Goal: Task Accomplishment & Management: Manage account settings

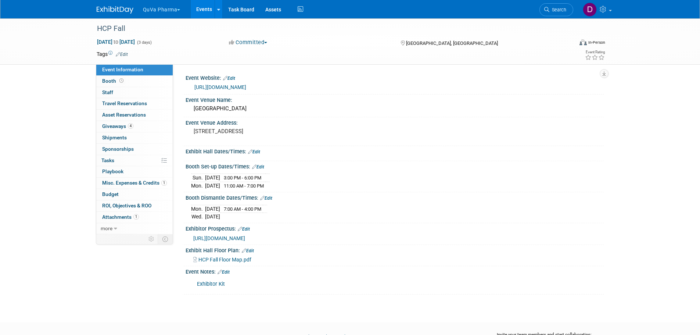
click at [176, 7] on button "QuVa Pharma" at bounding box center [165, 8] width 47 height 16
click at [174, 41] on link "QuVa Pharma" at bounding box center [168, 44] width 53 height 10
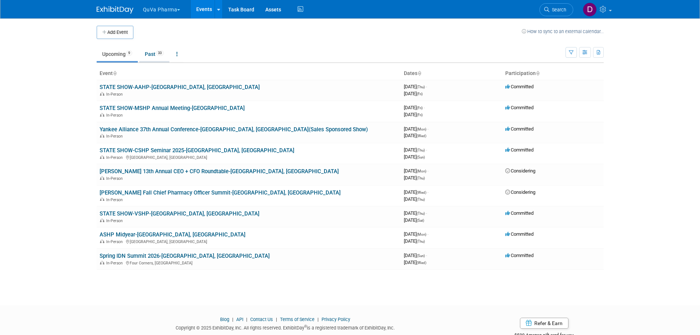
click at [155, 50] on link "Past 33" at bounding box center [154, 54] width 30 height 14
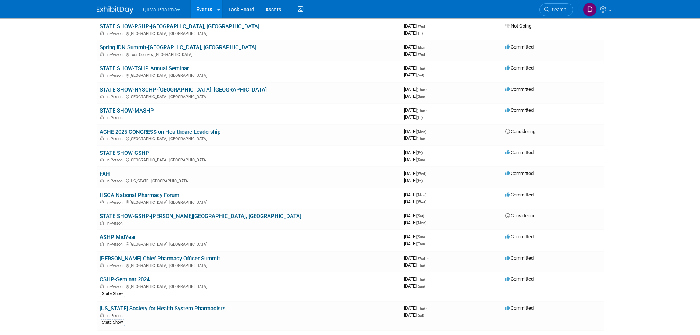
scroll to position [367, 0]
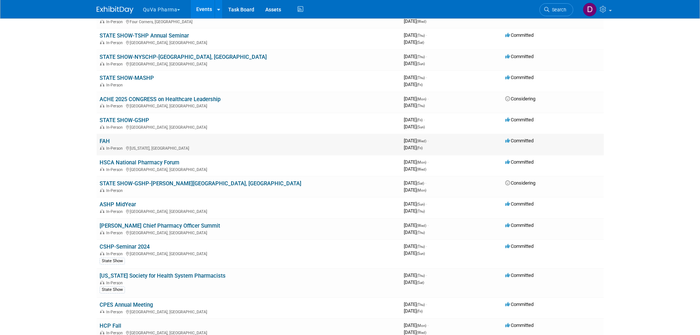
click at [104, 140] on link "FAH" at bounding box center [105, 141] width 10 height 7
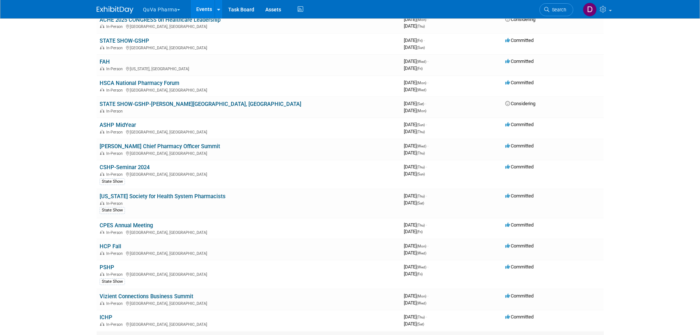
scroll to position [441, 0]
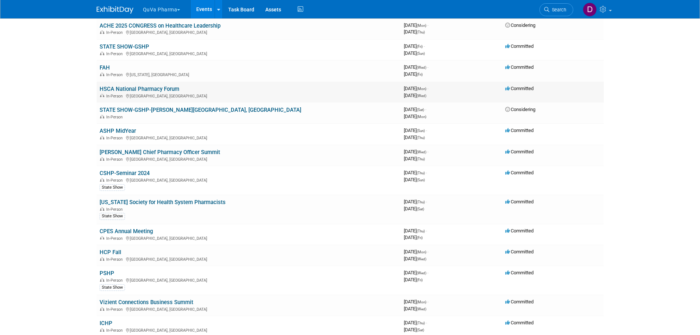
click at [144, 89] on link "HSCA National Pharmacy Forum" at bounding box center [140, 89] width 80 height 7
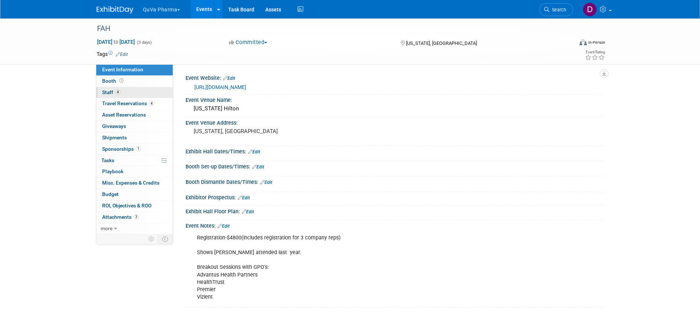
click at [110, 90] on span "Staff 4" at bounding box center [111, 92] width 18 height 6
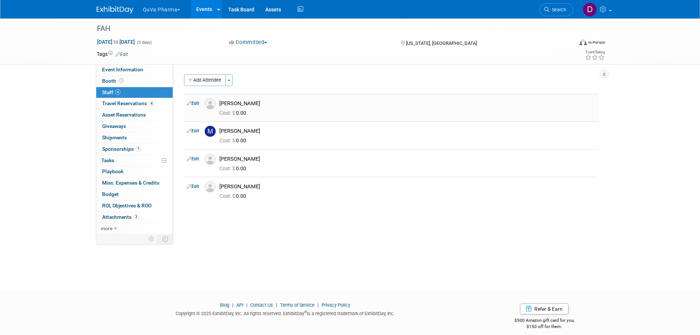
click at [196, 103] on link "Edit" at bounding box center [193, 103] width 12 height 5
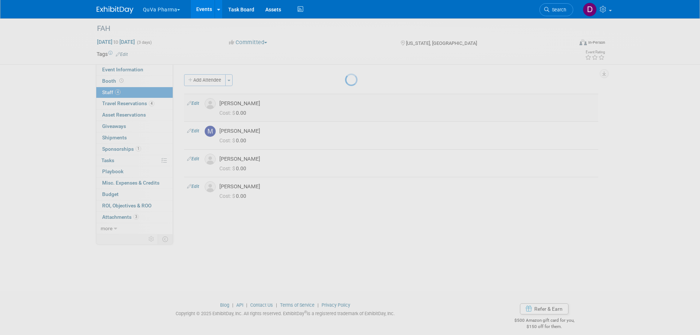
select select "0004efa2-6370-4dcb-bd33-40dfffcbf485"
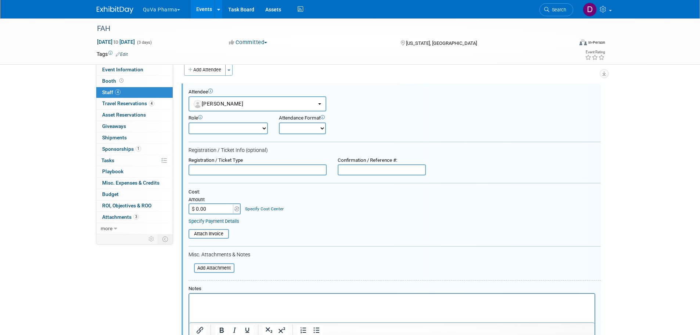
click at [232, 126] on select "Demonstrator Host Planner Presenter Sales Representative Set-up/Dismantle Crew …" at bounding box center [227, 128] width 79 height 12
click at [384, 136] on form "Attendee <img src="https://www.exhibitday.com/Images/Unassigned-User-Icon.png" …" at bounding box center [394, 229] width 412 height 280
click at [304, 130] on select "Onsite Remote" at bounding box center [302, 128] width 47 height 12
select select "1"
click at [279, 122] on select "Onsite Remote" at bounding box center [302, 128] width 47 height 12
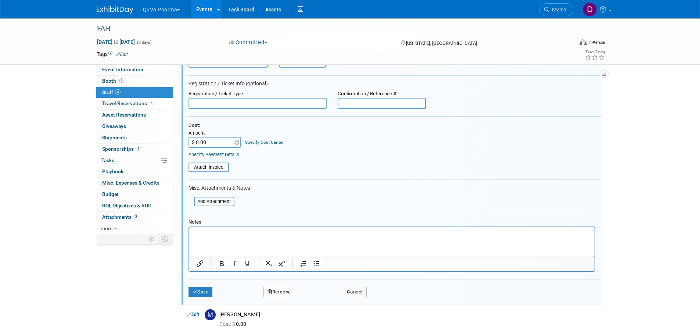
scroll to position [84, 0]
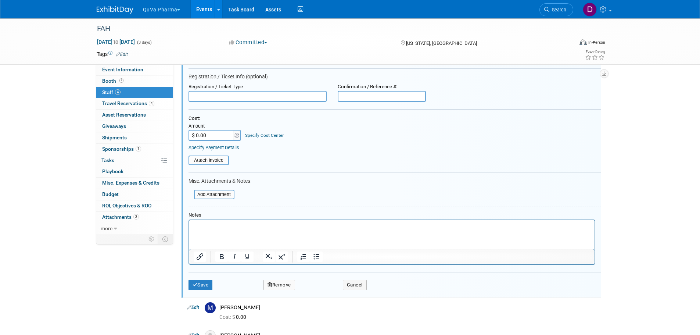
click at [215, 138] on input "$ 0.00" at bounding box center [211, 135] width 46 height 11
click at [225, 132] on input "$ 0.00" at bounding box center [211, 135] width 46 height 11
type input "$ 786.14"
click at [210, 285] on button "Save" at bounding box center [200, 284] width 24 height 10
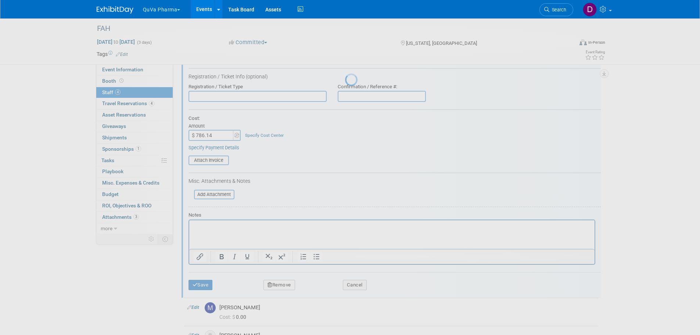
scroll to position [7, 0]
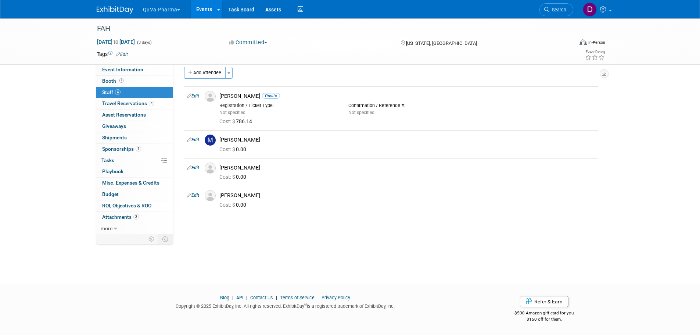
click at [196, 140] on link "Edit" at bounding box center [193, 139] width 12 height 5
select select "6a01613b-26fc-4310-93dd-33b78a84442d"
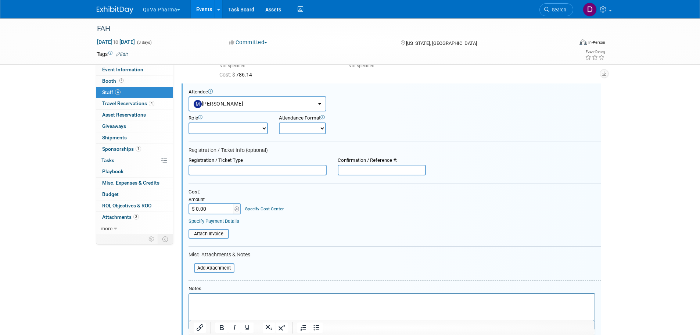
scroll to position [0, 0]
click at [217, 210] on input "$ 0.00" at bounding box center [211, 208] width 46 height 11
type input "$ 786.14"
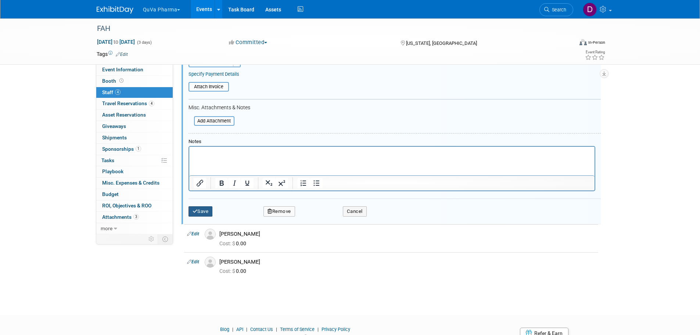
click at [199, 212] on button "Save" at bounding box center [200, 211] width 24 height 10
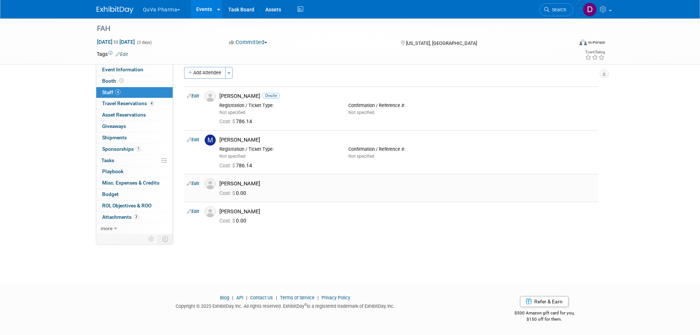
click at [197, 184] on link "Edit" at bounding box center [193, 183] width 12 height 5
select select "89b700c7-0153-42a4-b055-555dcf988a99"
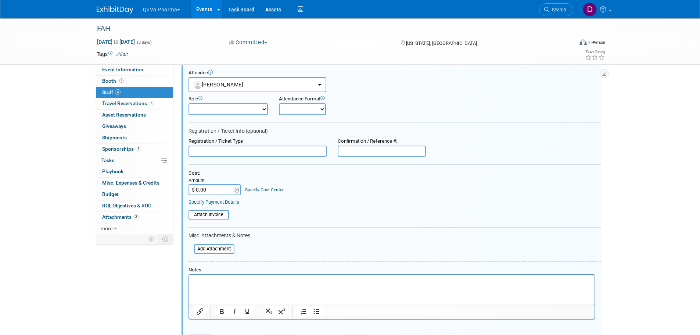
scroll to position [171, 0]
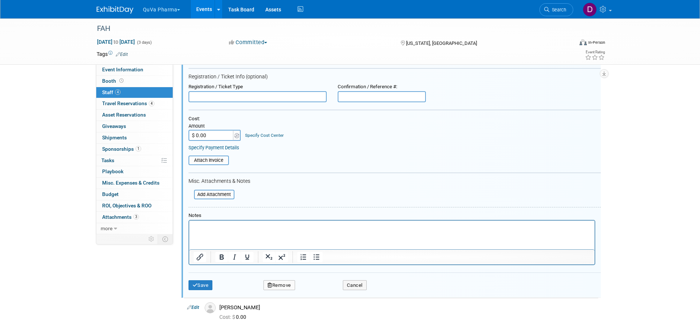
click at [211, 136] on input "$ 0.00" at bounding box center [211, 135] width 46 height 11
type input "$ 786.14"
click at [202, 288] on button "Save" at bounding box center [200, 285] width 24 height 10
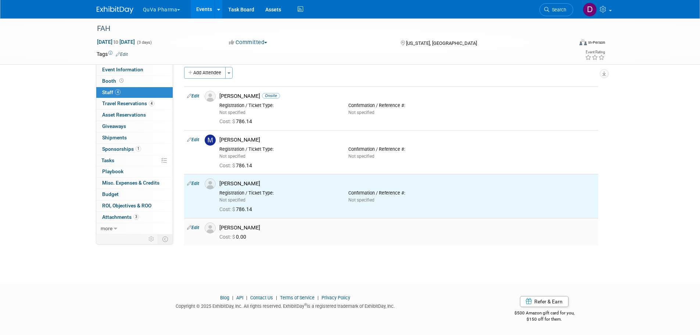
click at [196, 225] on link "Edit" at bounding box center [193, 227] width 12 height 5
select select "17d265df-e56d-491d-9878-1fcb4d20686c"
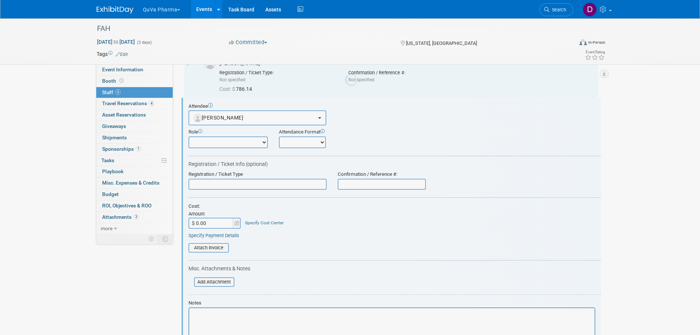
scroll to position [0, 0]
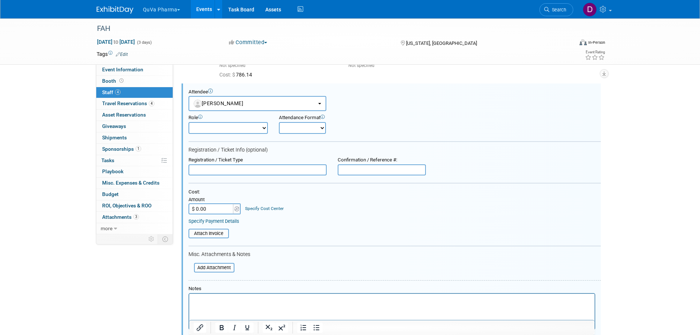
click at [208, 210] on input "$ 0.00" at bounding box center [211, 208] width 46 height 11
type input "$ 786.14"
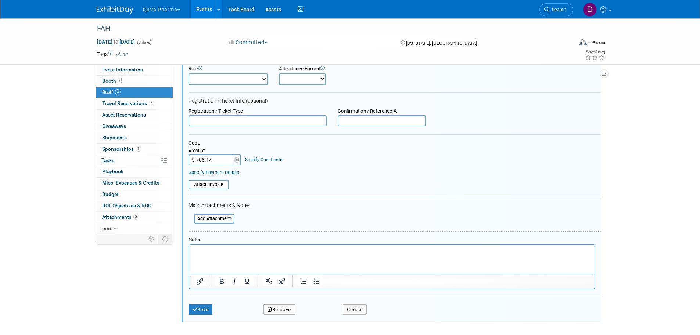
scroll to position [257, 0]
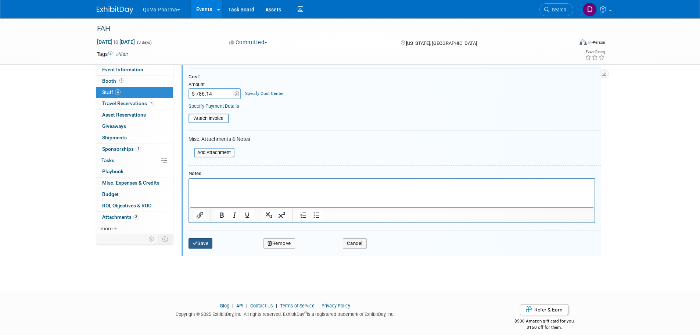
click at [210, 243] on button "Save" at bounding box center [200, 243] width 24 height 10
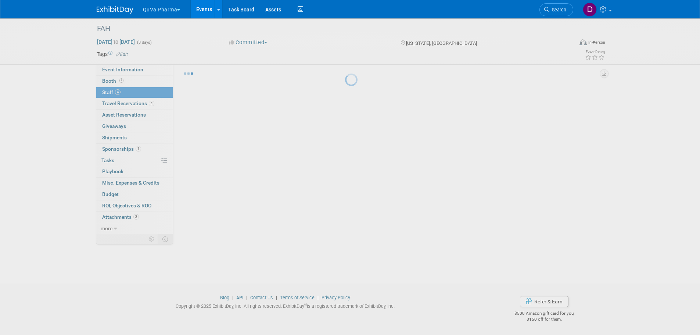
scroll to position [21, 0]
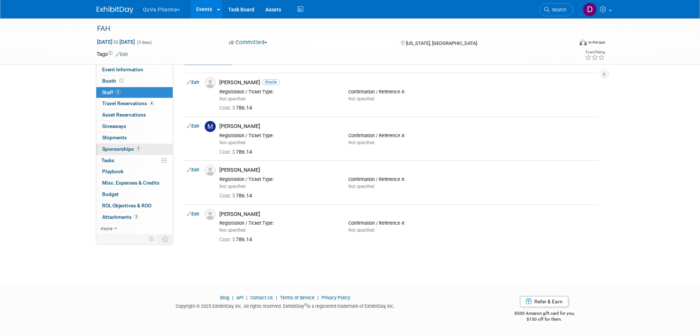
click at [115, 149] on span "Sponsorships 1" at bounding box center [121, 149] width 39 height 6
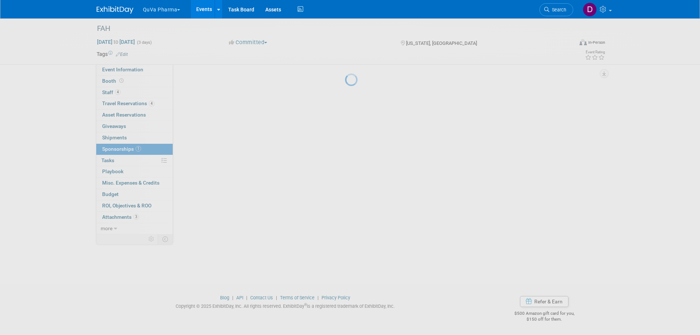
scroll to position [0, 0]
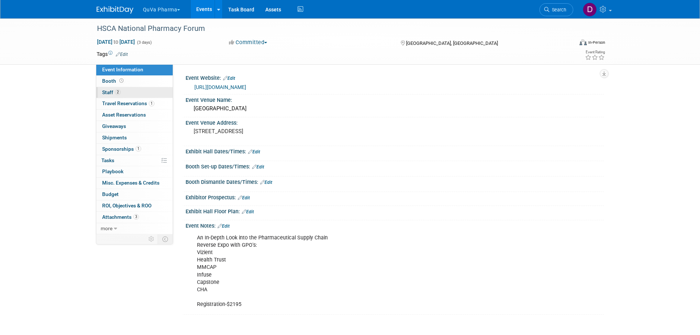
click at [102, 90] on span "Staff 2" at bounding box center [111, 92] width 18 height 6
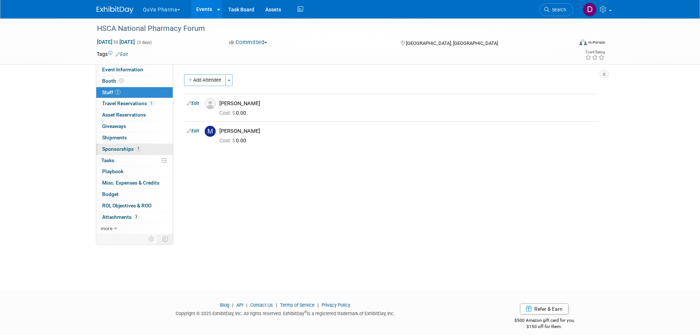
click at [117, 148] on span "Sponsorships 1" at bounding box center [121, 149] width 39 height 6
